Goal: Information Seeking & Learning: Learn about a topic

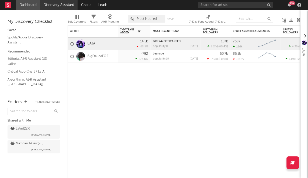
click at [57, 3] on link "Discovery Assistant" at bounding box center [59, 5] width 38 height 10
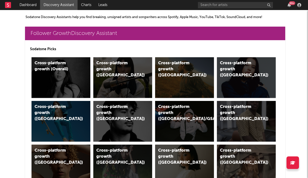
click at [65, 7] on link "Discovery Assistant" at bounding box center [59, 5] width 38 height 10
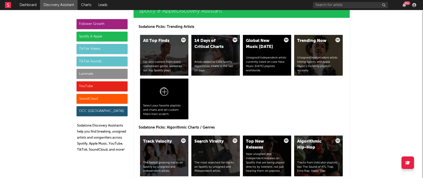
scroll to position [518, 0]
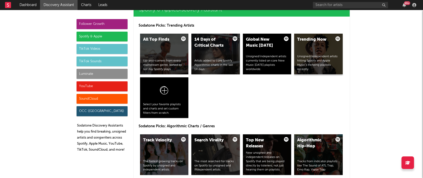
click at [307, 45] on div "Trending Now Unsigned/independent artists hitting Spotify and Apple Music’s tre…" at bounding box center [318, 54] width 49 height 41
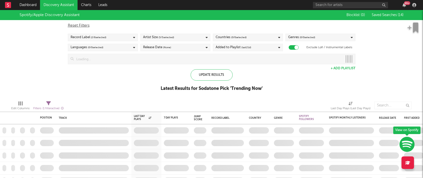
checkbox input "true"
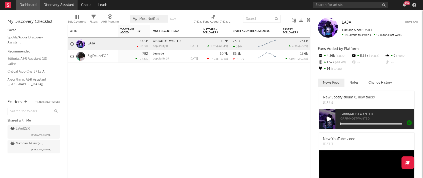
click at [70, 7] on link "Discovery Assistant" at bounding box center [59, 5] width 38 height 10
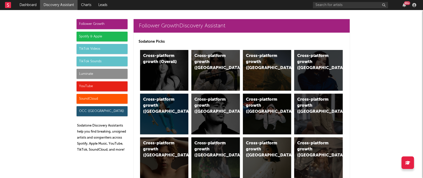
click at [95, 37] on div "Spotify & Apple" at bounding box center [102, 37] width 51 height 10
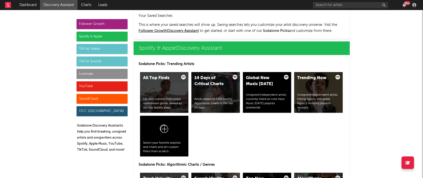
scroll to position [501, 0]
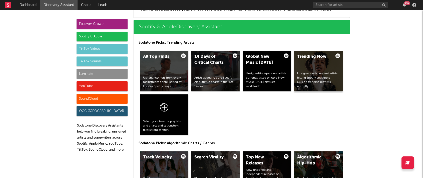
click at [318, 69] on div "Trending Now Unsigned/independent artists hitting Spotify and Apple Music’s tre…" at bounding box center [318, 71] width 49 height 41
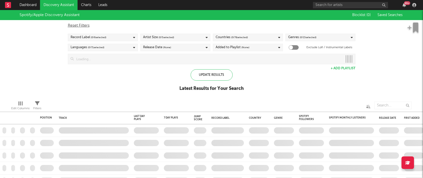
checkbox input "true"
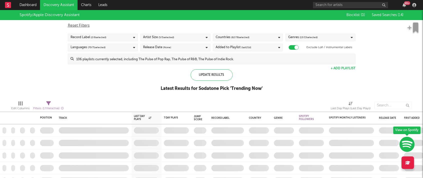
click at [390, 16] on span "Saved Searches ( 14 )" at bounding box center [388, 15] width 32 height 4
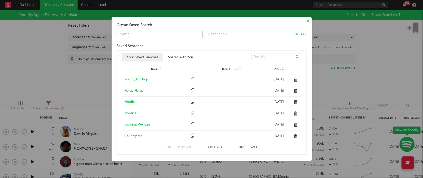
click at [240, 146] on button "Next" at bounding box center [242, 146] width 7 height 3
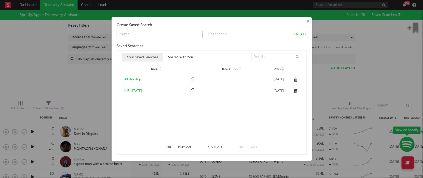
click at [133, 81] on div "All Hip Hop" at bounding box center [156, 79] width 64 height 5
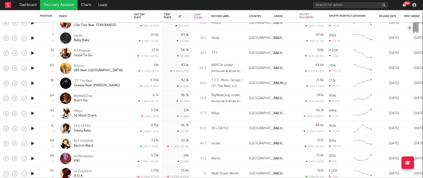
click at [34, 83] on icon "button" at bounding box center [32, 83] width 5 height 6
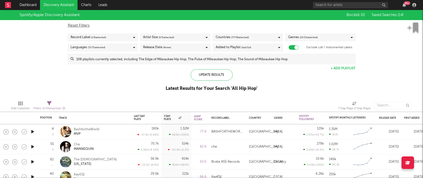
click at [387, 14] on span "Saved Searches ( 14 )" at bounding box center [388, 15] width 32 height 4
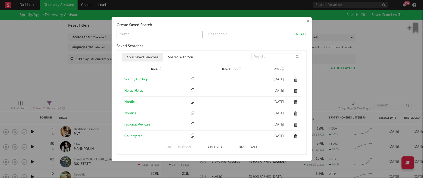
click at [142, 79] on div "Scandy Hip hop" at bounding box center [156, 79] width 64 height 5
